Goal: Transaction & Acquisition: Purchase product/service

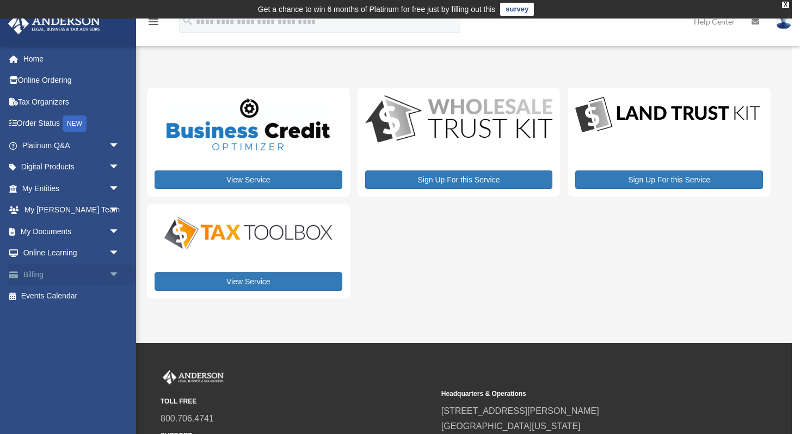
click at [89, 278] on link "Billing arrow_drop_down" at bounding box center [72, 274] width 128 height 22
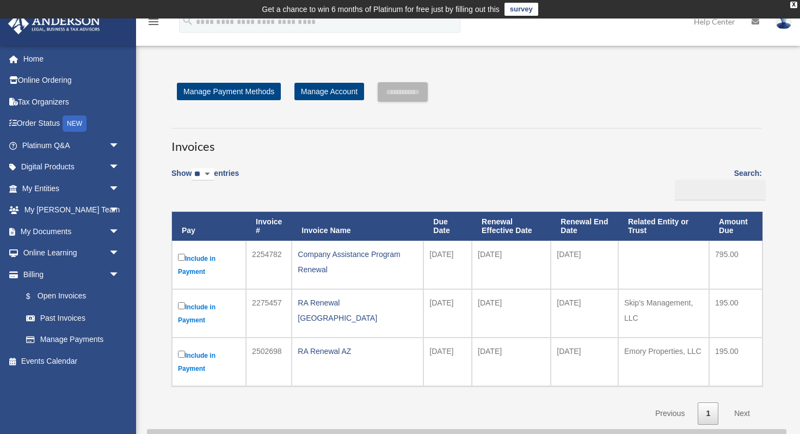
click at [208, 257] on label "Include in Payment" at bounding box center [209, 264] width 62 height 27
click at [409, 95] on input "**********" at bounding box center [403, 92] width 50 height 20
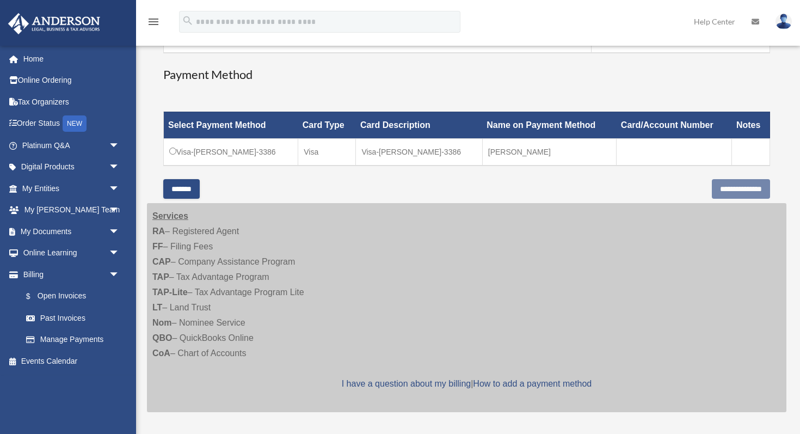
scroll to position [268, 0]
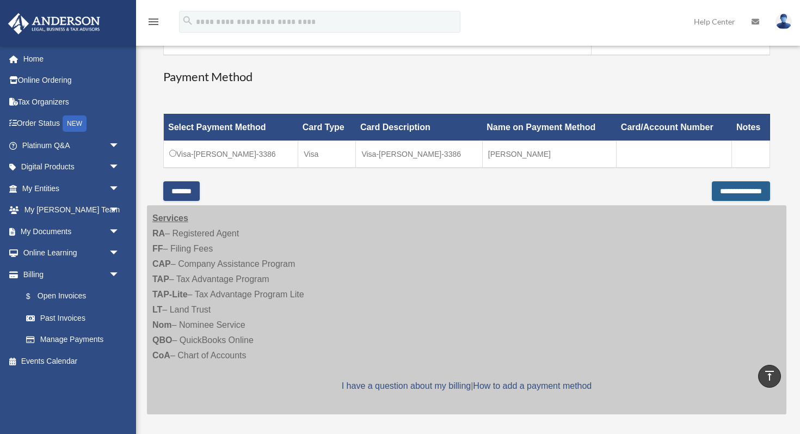
click at [721, 189] on input "**********" at bounding box center [741, 191] width 58 height 20
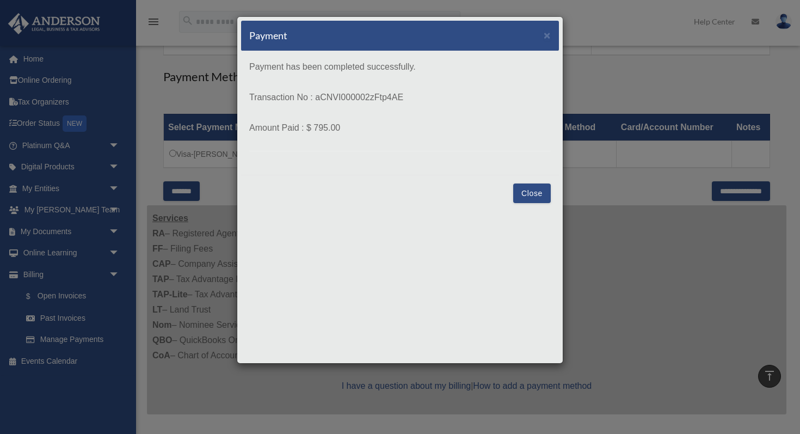
click at [533, 194] on button "Close" at bounding box center [532, 193] width 38 height 20
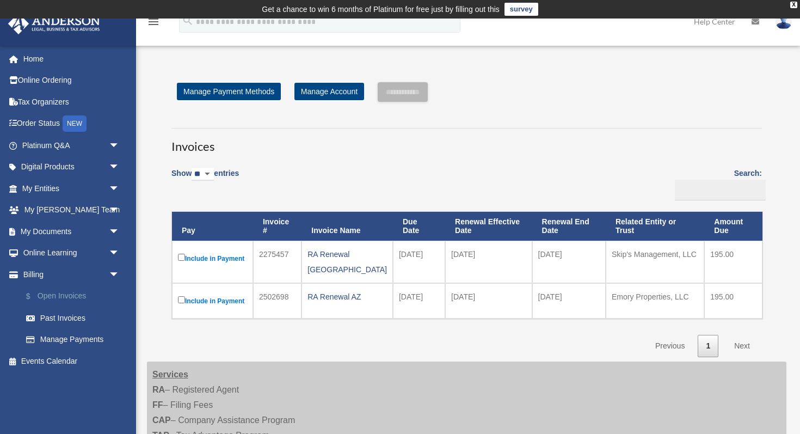
click at [65, 297] on link "$ Open Invoices" at bounding box center [75, 296] width 121 height 22
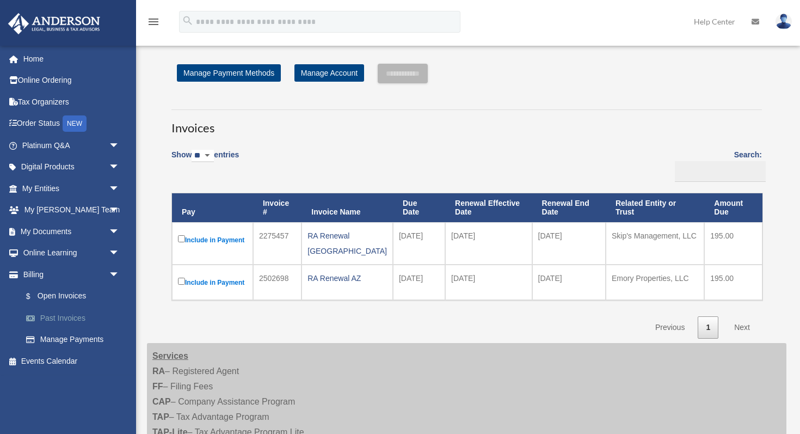
click at [75, 316] on link "Past Invoices" at bounding box center [75, 318] width 121 height 22
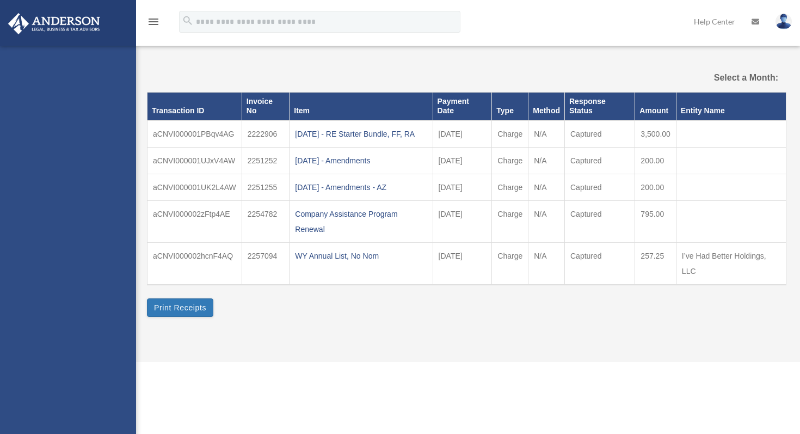
select select
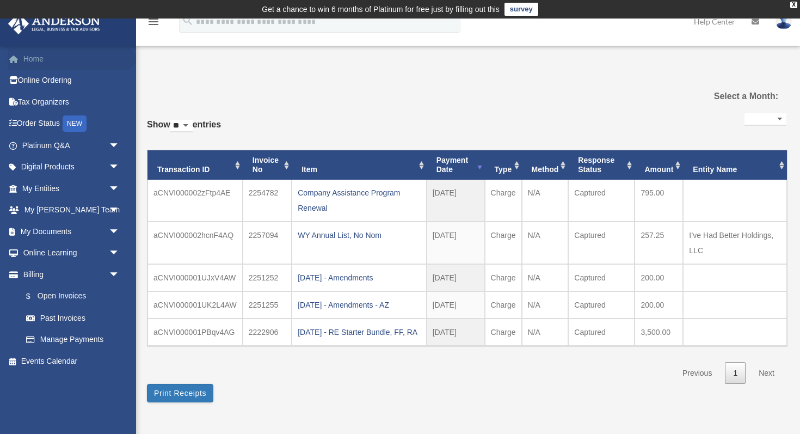
click at [40, 58] on link "Home" at bounding box center [72, 59] width 128 height 22
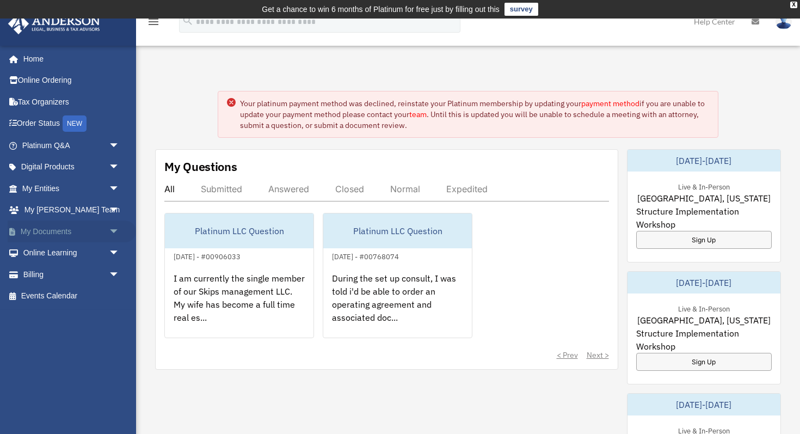
click at [45, 231] on link "My Documents arrow_drop_down" at bounding box center [72, 231] width 128 height 22
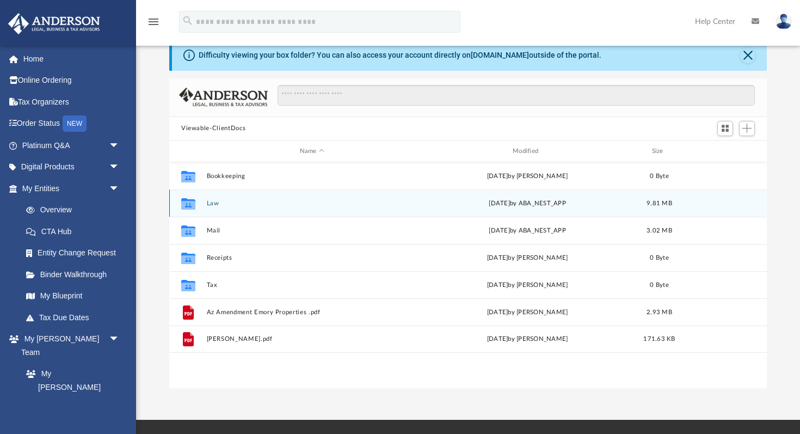
scroll to position [46, 0]
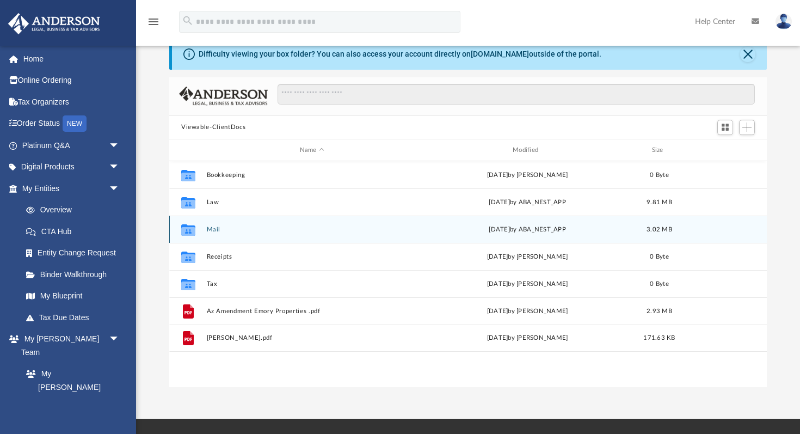
click at [369, 221] on div "Collaborated Folder Mail Thu Aug 21 2025 by ABA_NEST_APP 3.02 MB" at bounding box center [467, 228] width 597 height 27
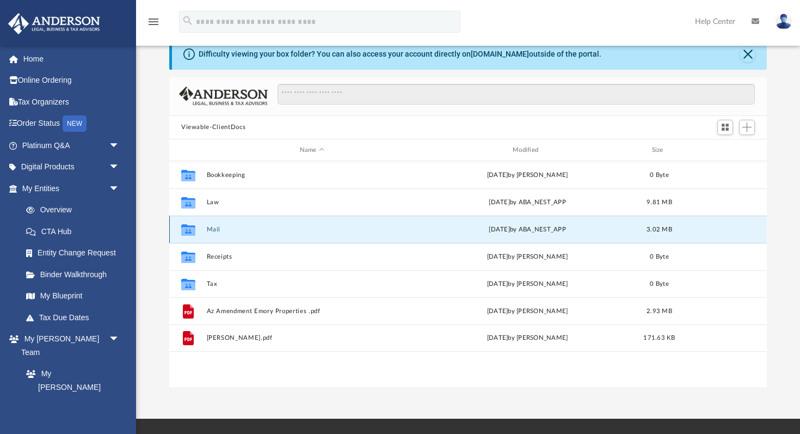
click at [214, 229] on button "Mail" at bounding box center [312, 229] width 211 height 7
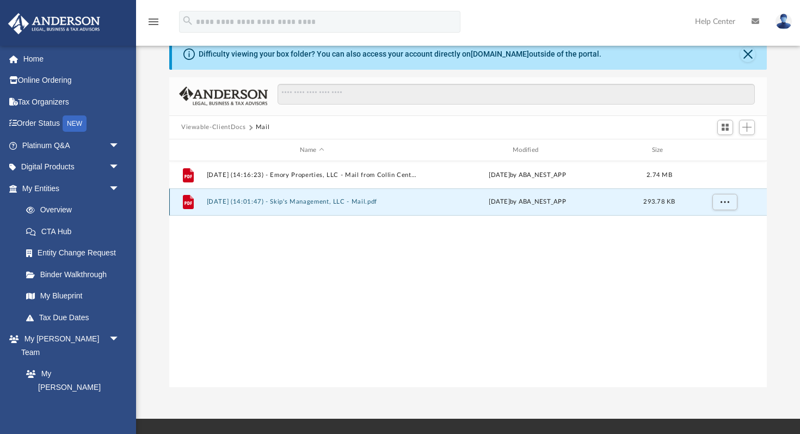
click at [303, 202] on button "2025.08.21 (14:01:47) - Skip's Management, LLC - Mail.pdf" at bounding box center [312, 202] width 211 height 7
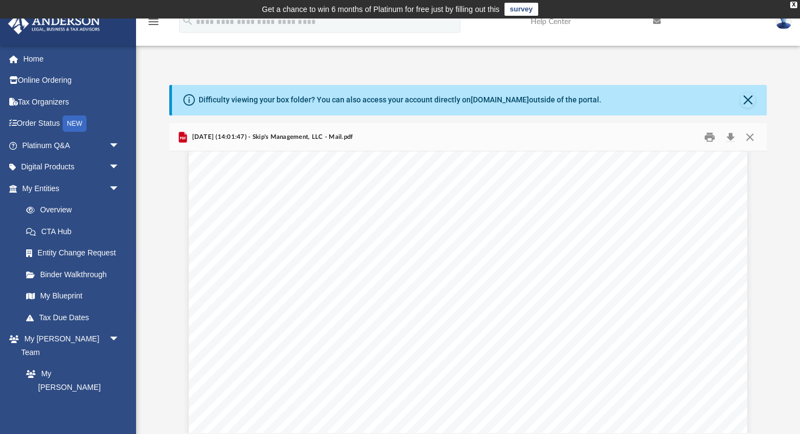
scroll to position [14, 0]
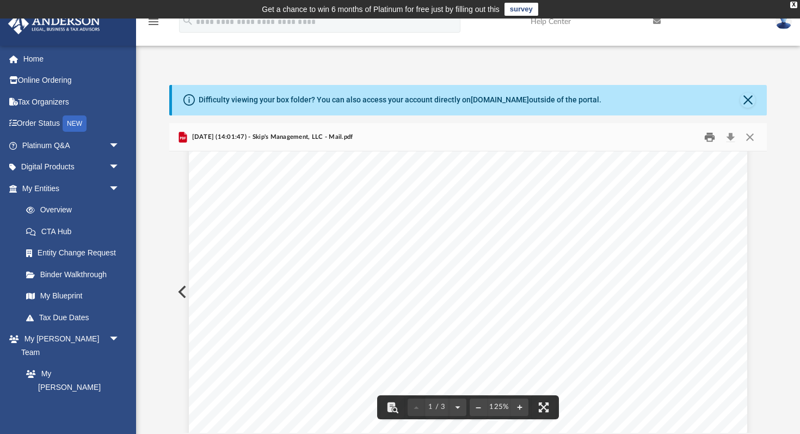
click at [711, 138] on button "Print" at bounding box center [710, 136] width 22 height 17
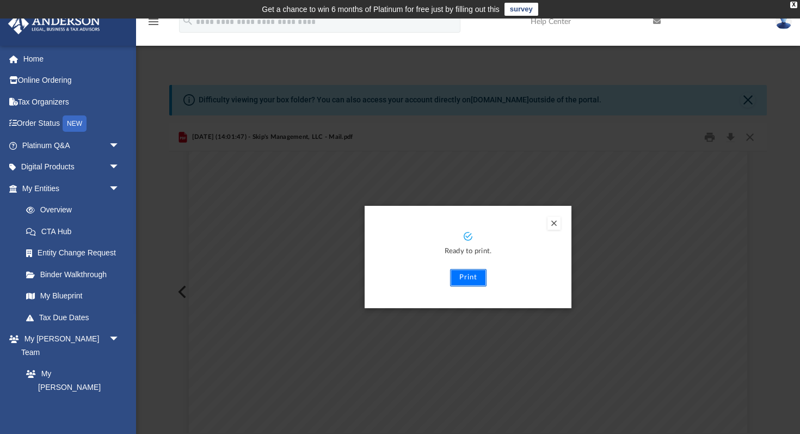
click at [472, 279] on button "Print" at bounding box center [468, 277] width 36 height 17
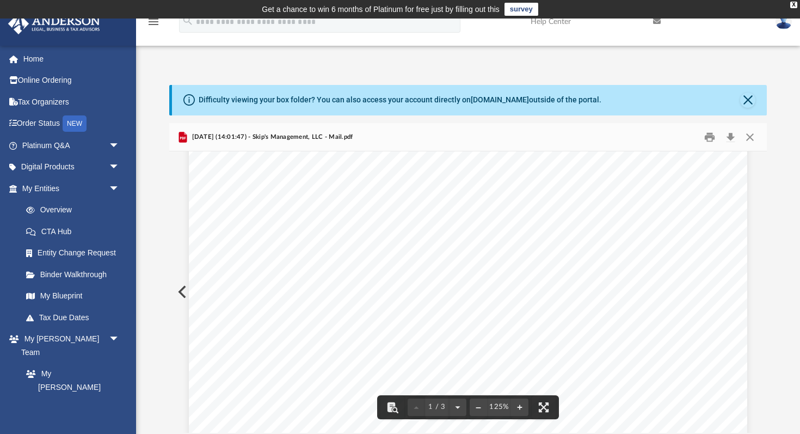
scroll to position [0, 0]
drag, startPoint x: 405, startPoint y: 252, endPoint x: 330, endPoint y: 256, distance: 75.2
drag, startPoint x: 400, startPoint y: 259, endPoint x: 336, endPoint y: 252, distance: 64.5
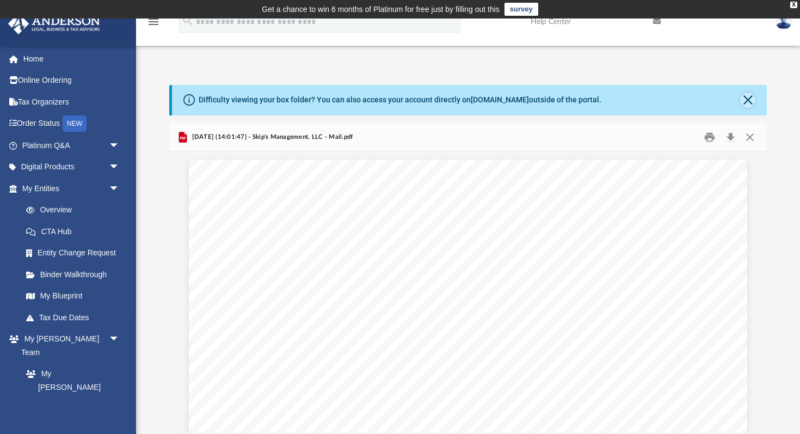
click at [746, 100] on button "Close" at bounding box center [747, 100] width 15 height 15
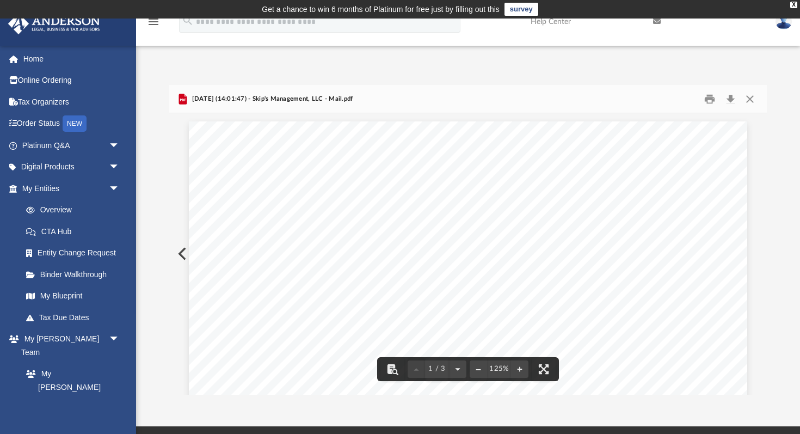
drag, startPoint x: 410, startPoint y: 214, endPoint x: 321, endPoint y: 217, distance: 88.8
drag, startPoint x: 308, startPoint y: 214, endPoint x: 405, endPoint y: 224, distance: 97.3
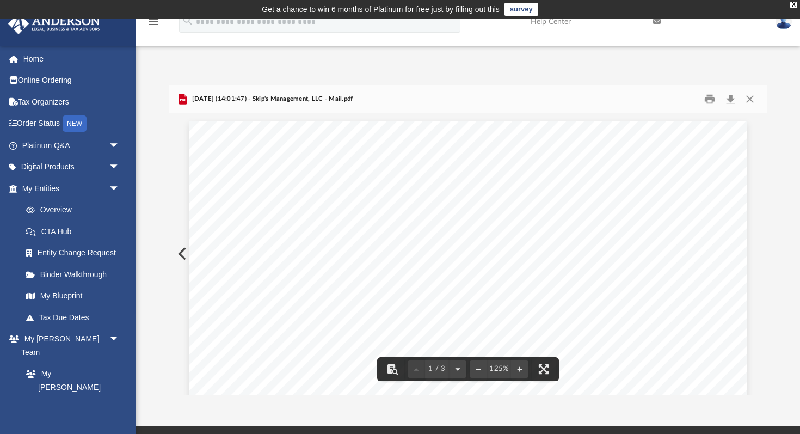
drag, startPoint x: 405, startPoint y: 220, endPoint x: 306, endPoint y: 212, distance: 99.3
